Goal: Transaction & Acquisition: Purchase product/service

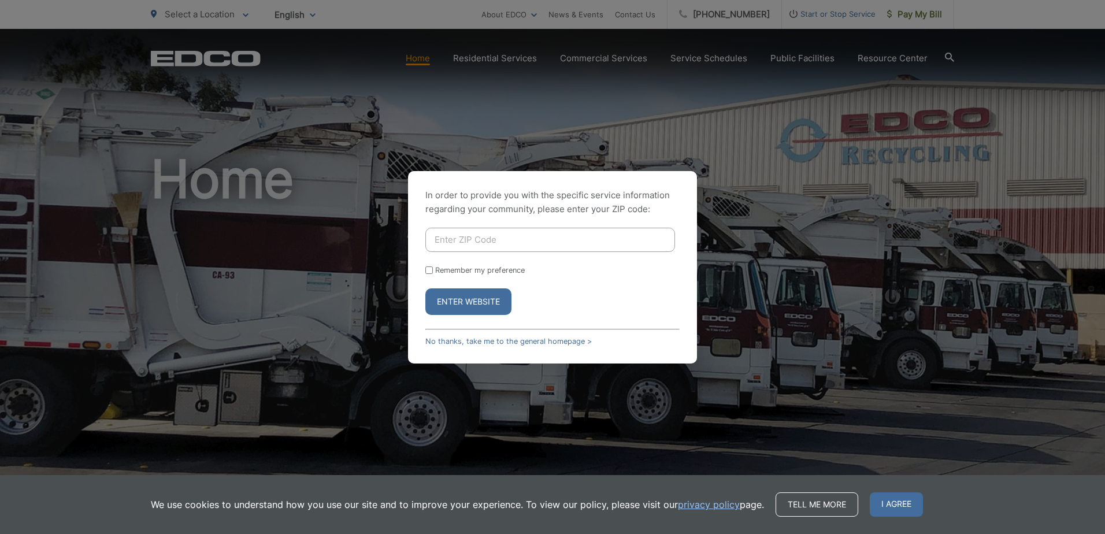
click at [455, 236] on input "Enter ZIP Code" at bounding box center [550, 240] width 250 height 24
type input "92026"
click at [462, 297] on button "Enter Website" at bounding box center [468, 301] width 86 height 27
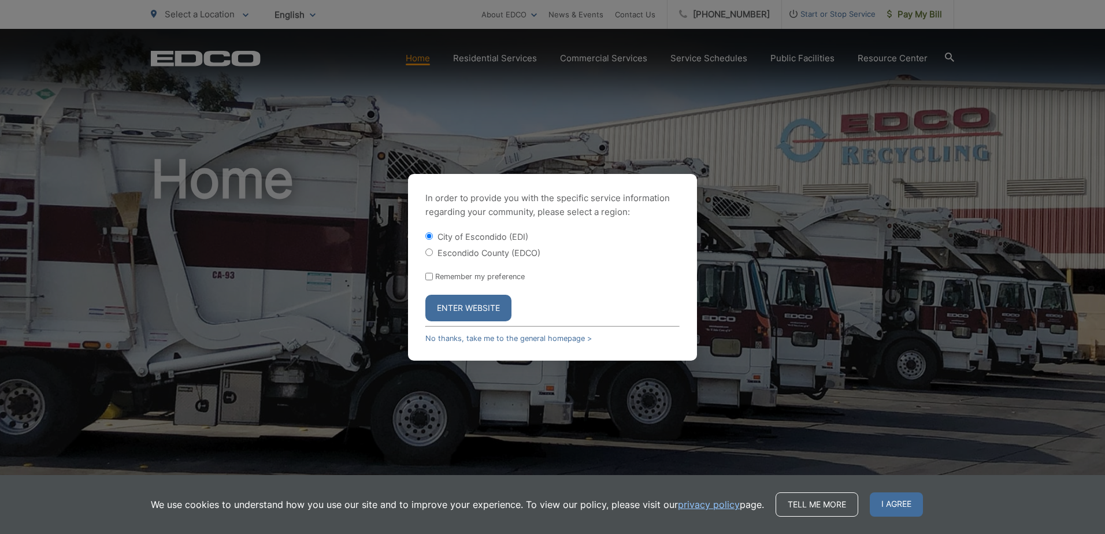
click at [431, 250] on input "Escondido County (EDCO)" at bounding box center [429, 253] width 8 height 8
radio input "true"
click at [449, 309] on button "Enter Website" at bounding box center [468, 308] width 86 height 27
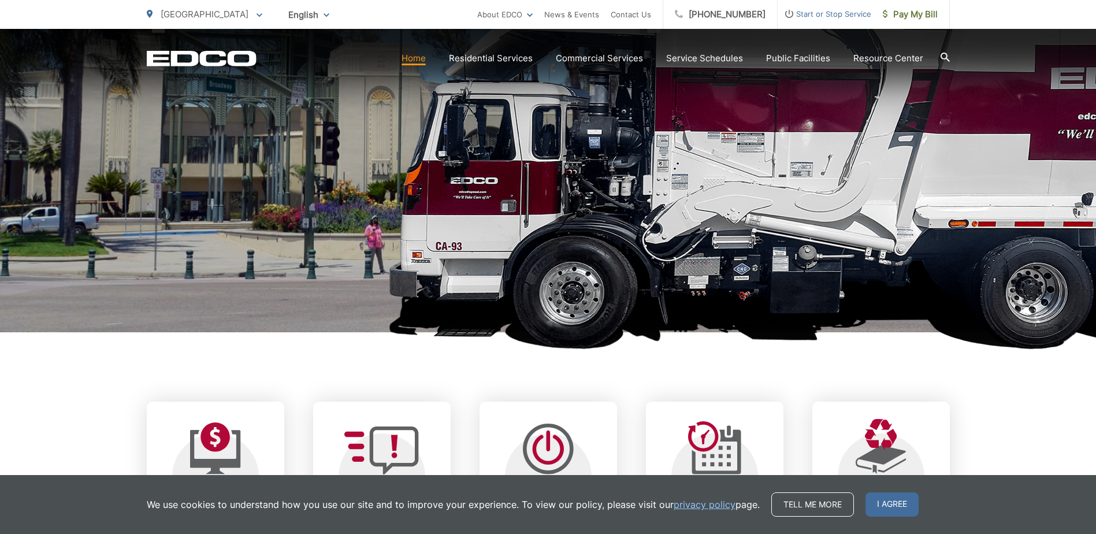
scroll to position [405, 0]
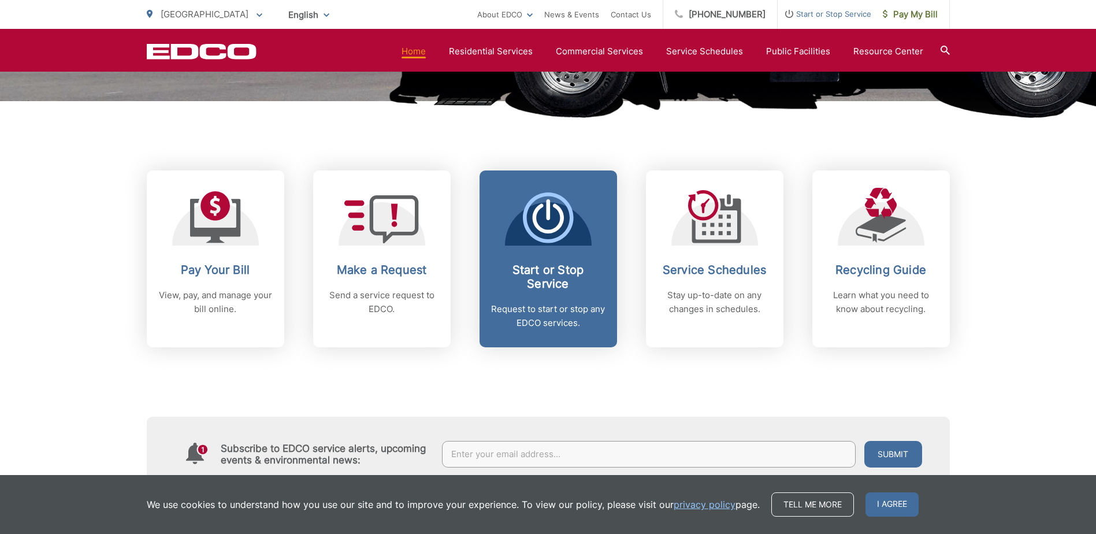
click at [549, 312] on p "Request to start or stop any EDCO services." at bounding box center [548, 316] width 114 height 28
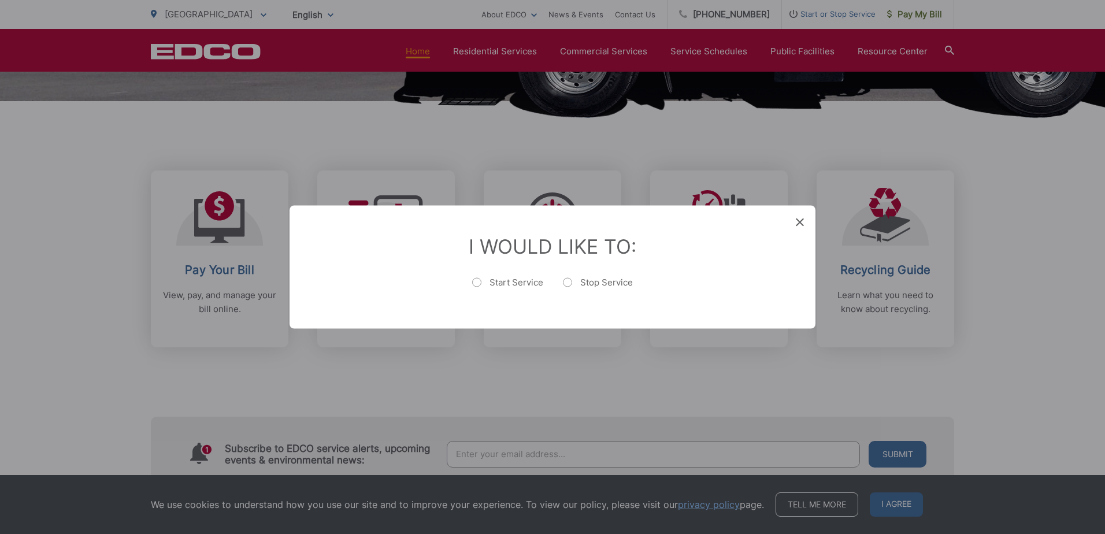
click at [451, 343] on div "Entry Status None In Progress Completed None None In Progress Completed I Would…" at bounding box center [552, 267] width 1105 height 534
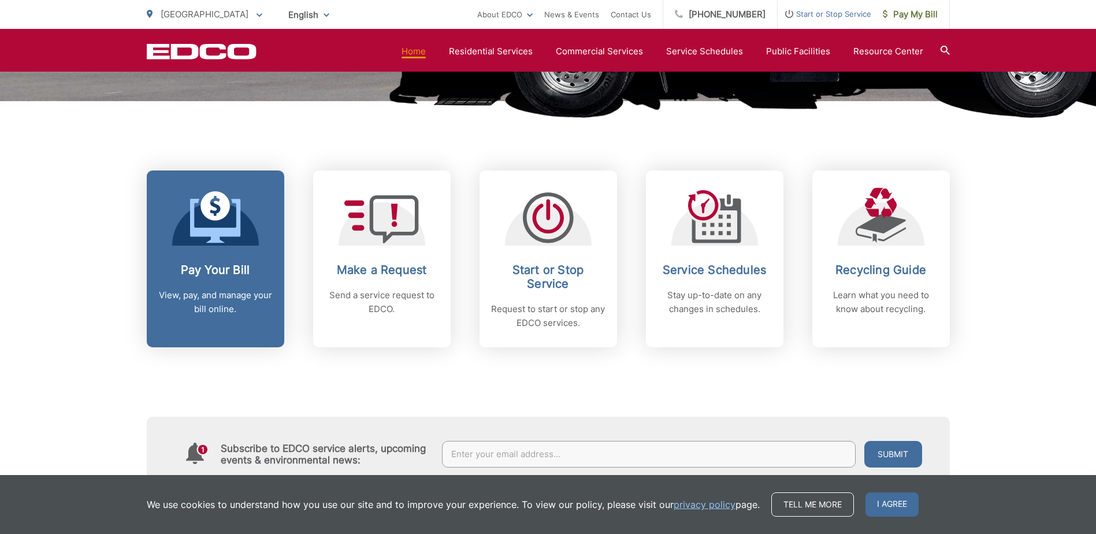
click at [227, 269] on h2 "Pay Your Bill" at bounding box center [215, 270] width 114 height 14
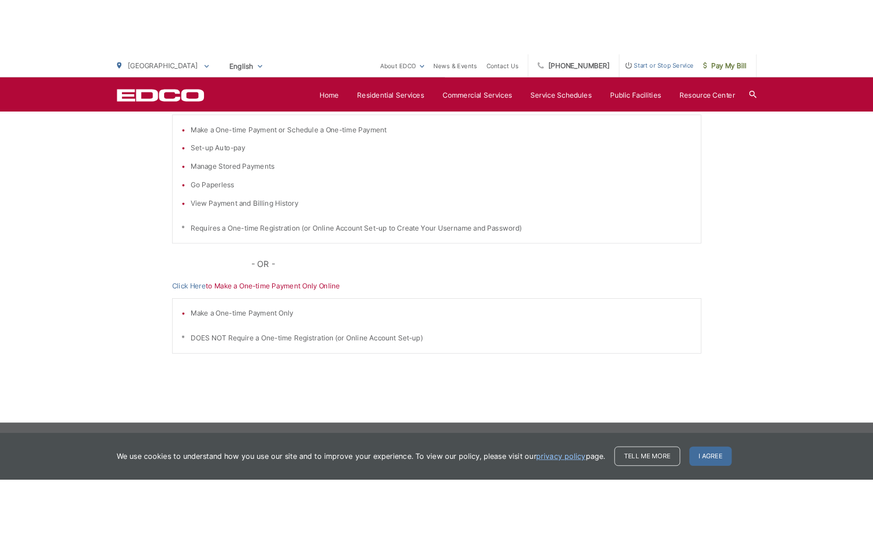
scroll to position [114, 0]
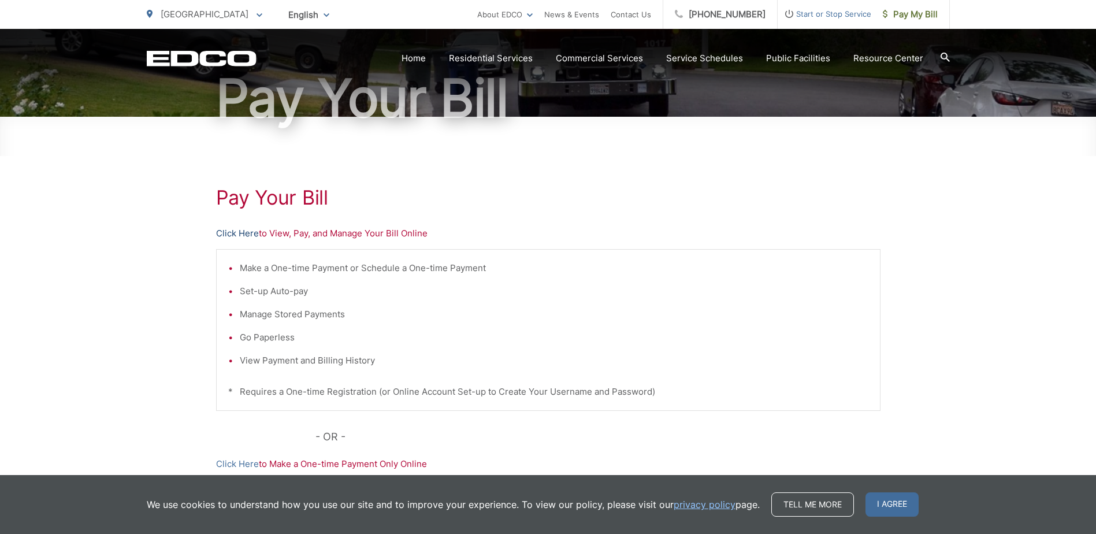
click at [244, 233] on link "Click Here" at bounding box center [237, 234] width 43 height 14
